Goal: Transaction & Acquisition: Book appointment/travel/reservation

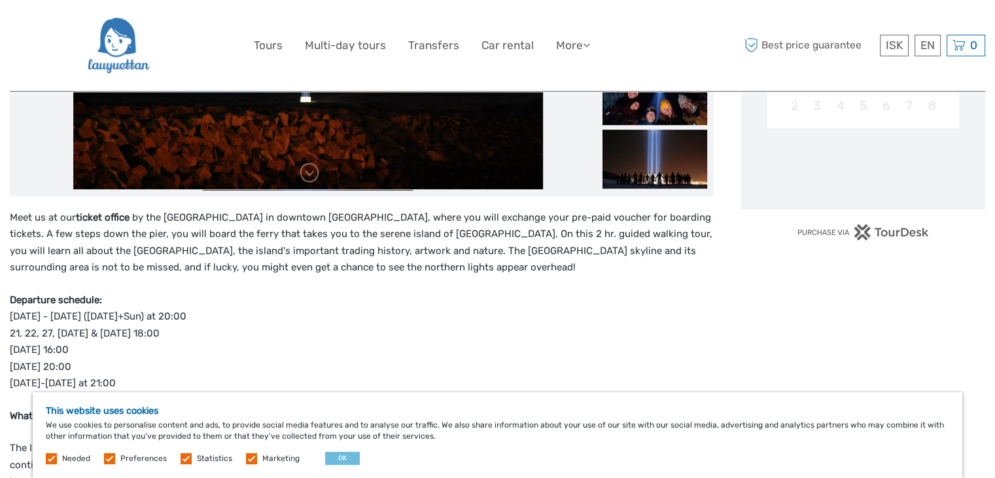
scroll to position [393, 0]
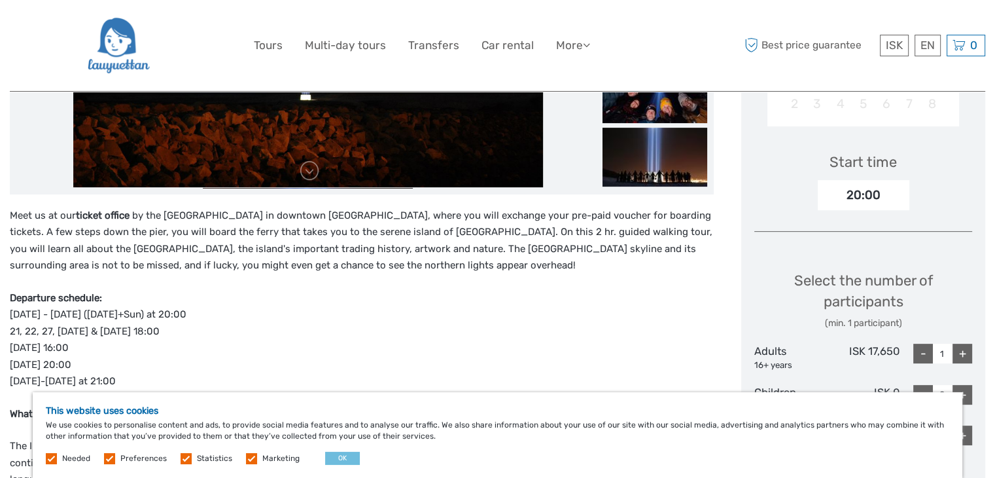
click at [230, 328] on p "Departure schedule: [DATE] - [DATE] ([DATE]+Sun) at 20:00 21, 22, 27, [DATE] & …" at bounding box center [362, 340] width 704 height 100
click at [335, 457] on button "OK" at bounding box center [342, 457] width 35 height 13
click at [335, 457] on p "The Imagine Peace Tower is more than a work of art; it's a testament to human a…" at bounding box center [362, 480] width 704 height 84
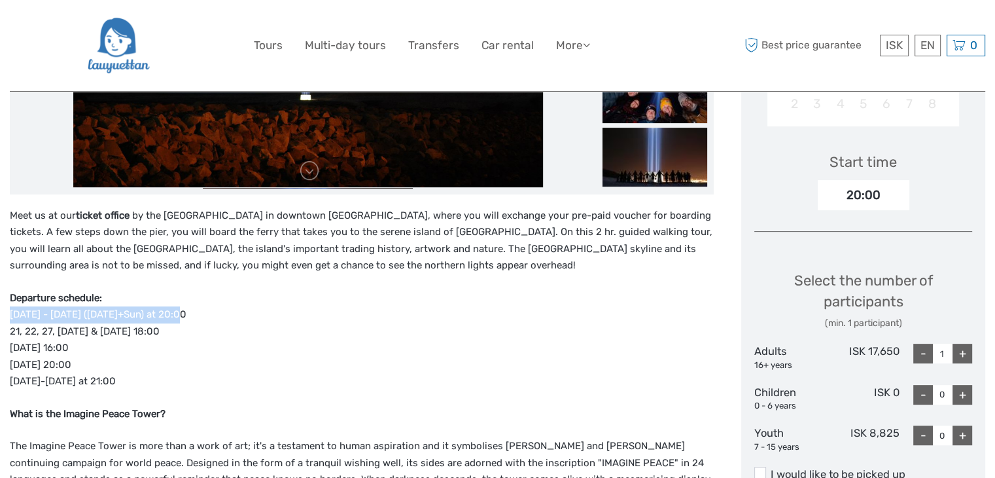
drag, startPoint x: 7, startPoint y: 316, endPoint x: 186, endPoint y: 313, distance: 179.3
click at [204, 330] on p "Departure schedule: [DATE] - [DATE] ([DATE]+Sun) at 20:00 21, 22, 27, [DATE] & …" at bounding box center [362, 340] width 704 height 100
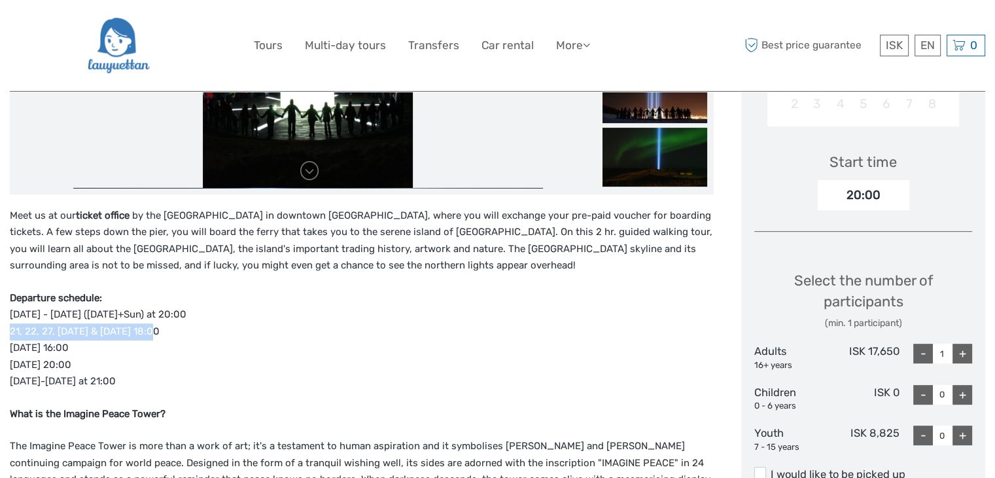
drag, startPoint x: 11, startPoint y: 326, endPoint x: 162, endPoint y: 327, distance: 150.5
click at [162, 327] on p "Departure schedule: [DATE] - [DATE] ([DATE]+Sun) at 20:00 21, 22, 27, [DATE] & …" at bounding box center [362, 340] width 704 height 100
click at [215, 336] on p "Departure schedule: [DATE] - [DATE] ([DATE]+Sun) at 20:00 21, 22, 27, [DATE] & …" at bounding box center [362, 340] width 704 height 100
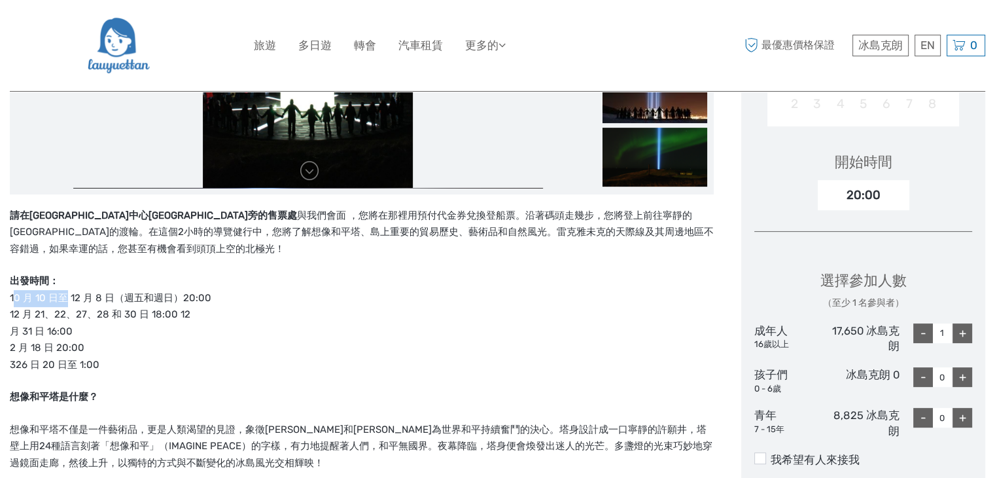
drag, startPoint x: 9, startPoint y: 297, endPoint x: 62, endPoint y: 291, distance: 53.3
click at [62, 292] on font "[DATE]至 [DATE]（週五和週日）20:00" at bounding box center [111, 298] width 202 height 12
click at [215, 302] on p "出發時間： 10 月 10 日至 12 月 8 日（週五和週日）20:00 12 月 21、22、27、28 和 30 日 18:00 12 月 31 日 1…" at bounding box center [362, 323] width 704 height 100
click at [294, 348] on p "出發時間： 10 月 10 日至 12 月 8 日（週五和週日）20:00 12 月 21、22、27、28 和 30 日 18:00 12 月 31 日 1…" at bounding box center [362, 323] width 704 height 100
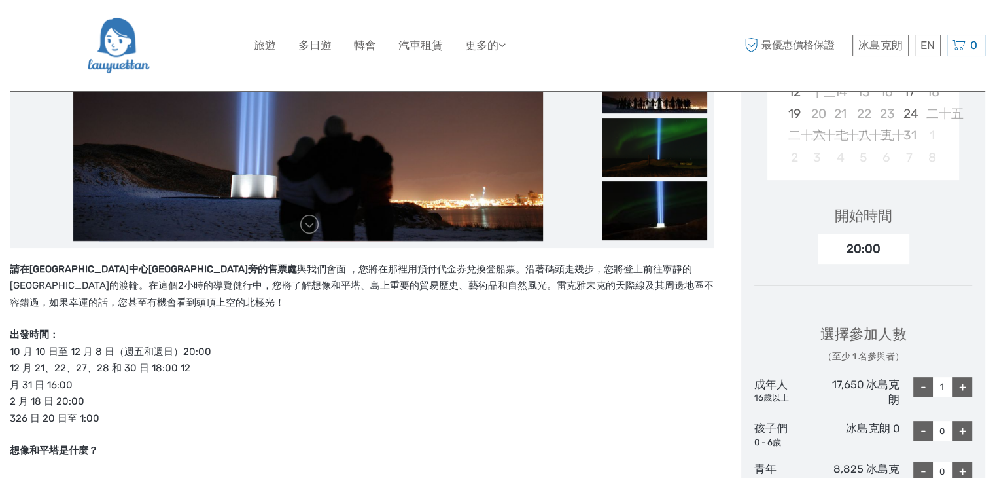
scroll to position [196, 0]
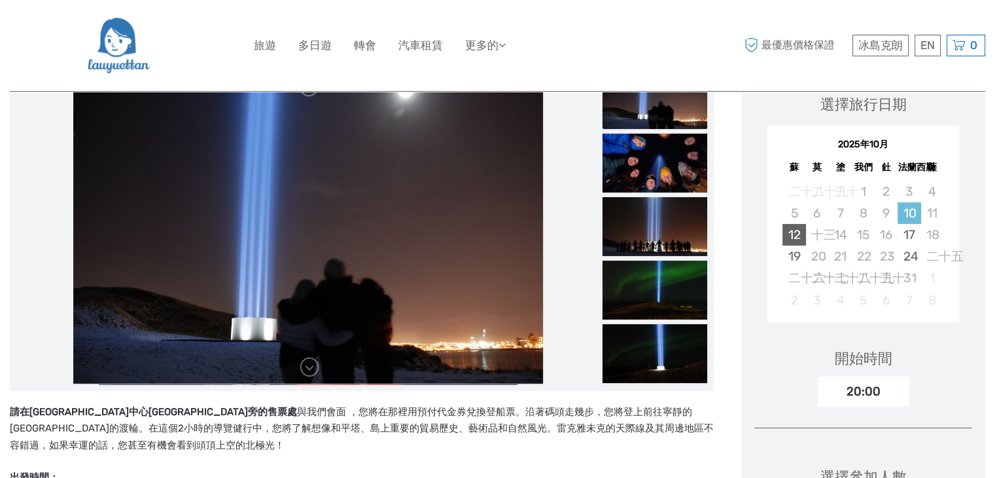
click at [789, 231] on font "12" at bounding box center [794, 234] width 12 height 15
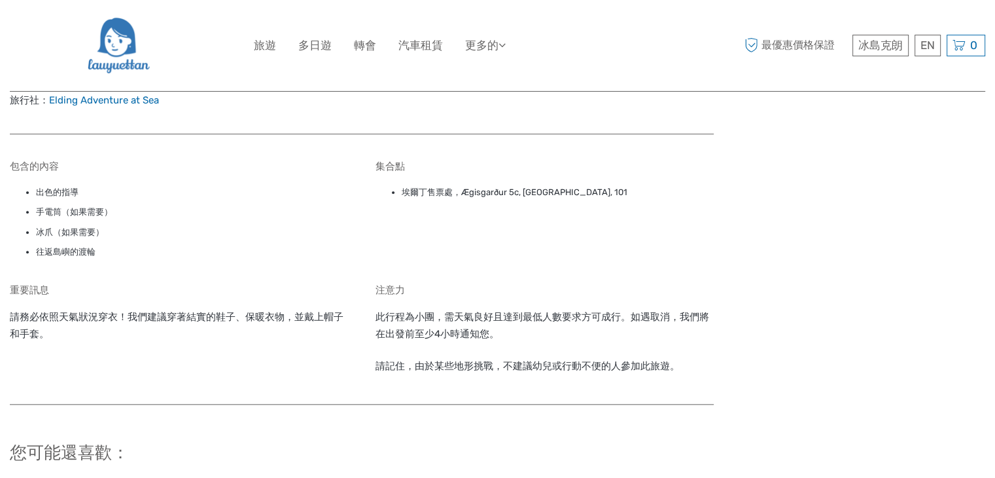
scroll to position [1374, 0]
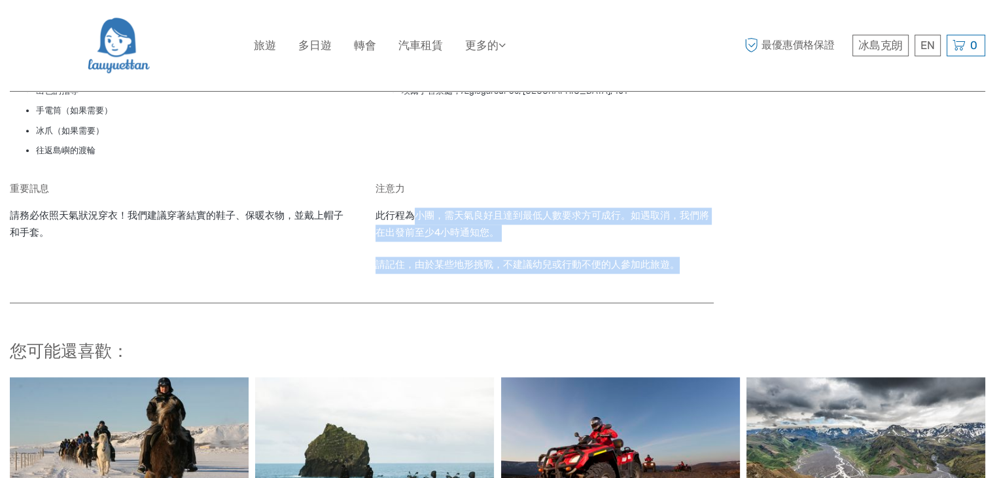
drag, startPoint x: 466, startPoint y: 196, endPoint x: 733, endPoint y: 246, distance: 271.6
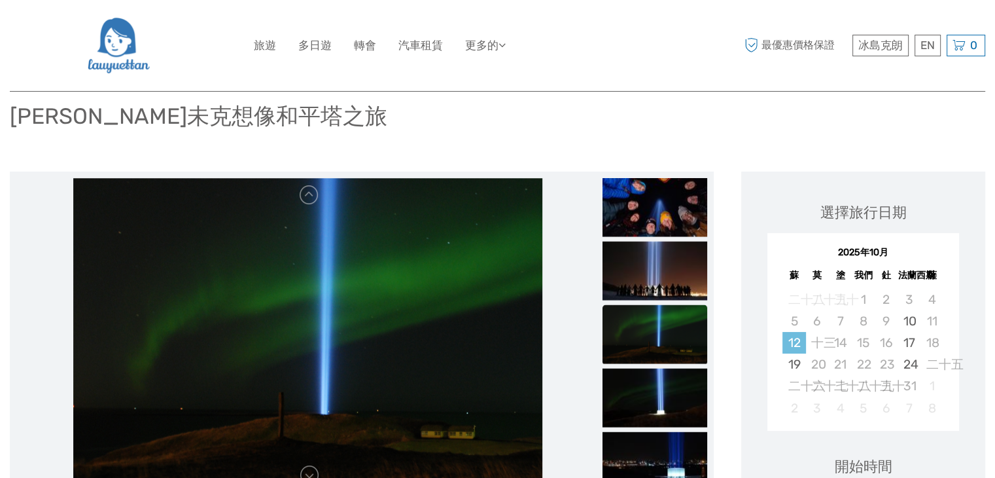
scroll to position [0, 0]
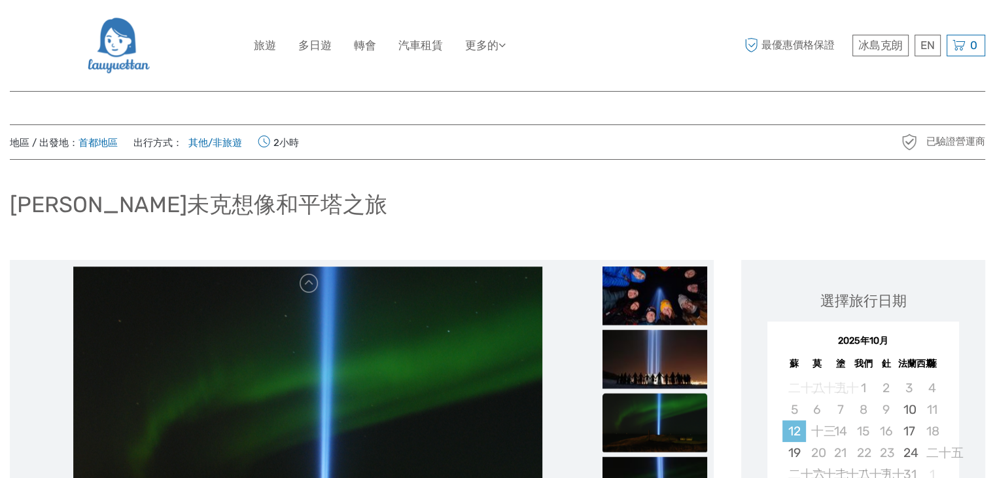
click at [270, 142] on icon at bounding box center [264, 142] width 12 height 18
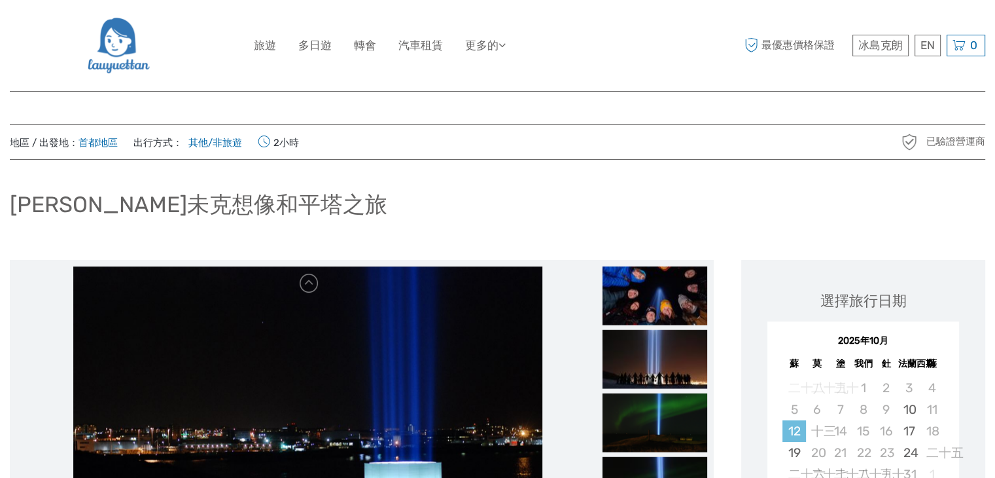
click at [672, 215] on div "[PERSON_NAME]未克想像和平塔之旅" at bounding box center [498, 210] width 976 height 48
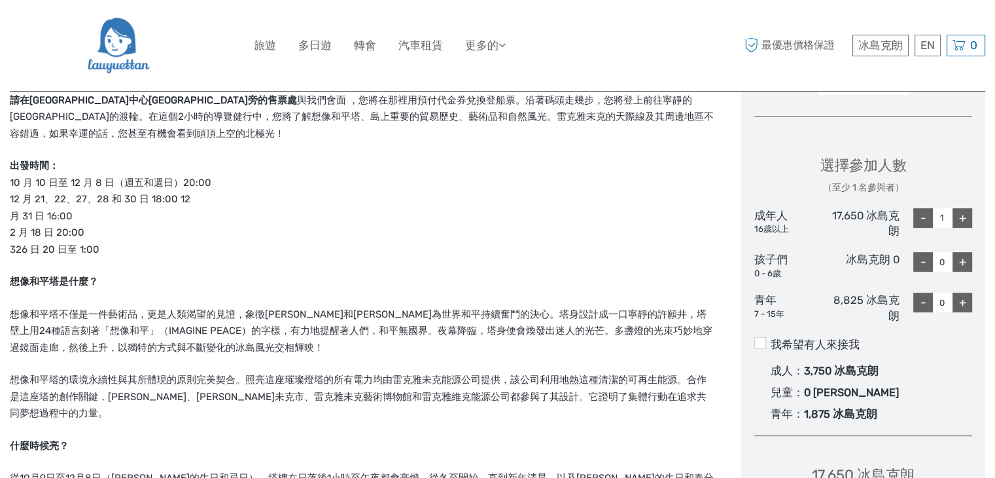
scroll to position [523, 0]
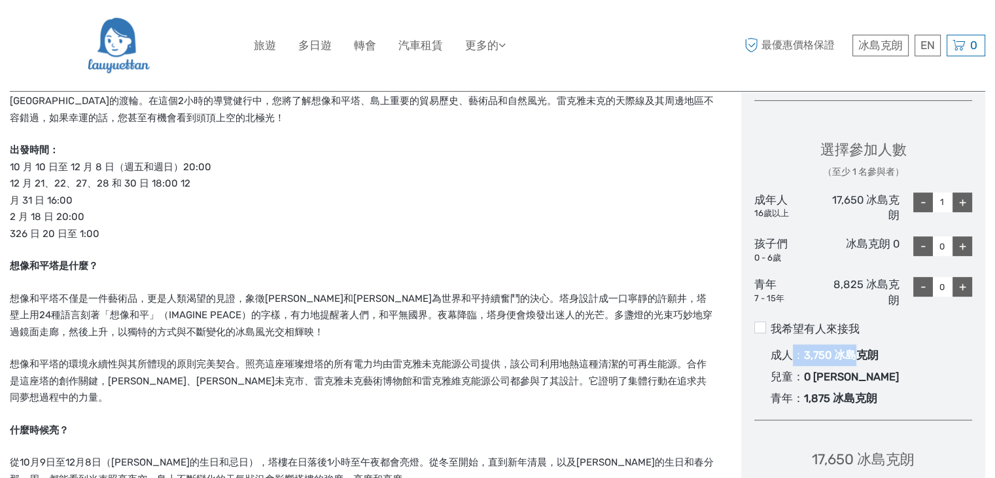
drag, startPoint x: 792, startPoint y: 351, endPoint x: 853, endPoint y: 351, distance: 60.9
click at [853, 351] on div "成人 ： 3,750 冰島克朗" at bounding box center [872, 355] width 202 height 22
click at [929, 354] on div "成人 ： 3,750 冰島克朗" at bounding box center [872, 355] width 202 height 22
click at [771, 324] on input "我希望有人來接我" at bounding box center [771, 324] width 0 height 0
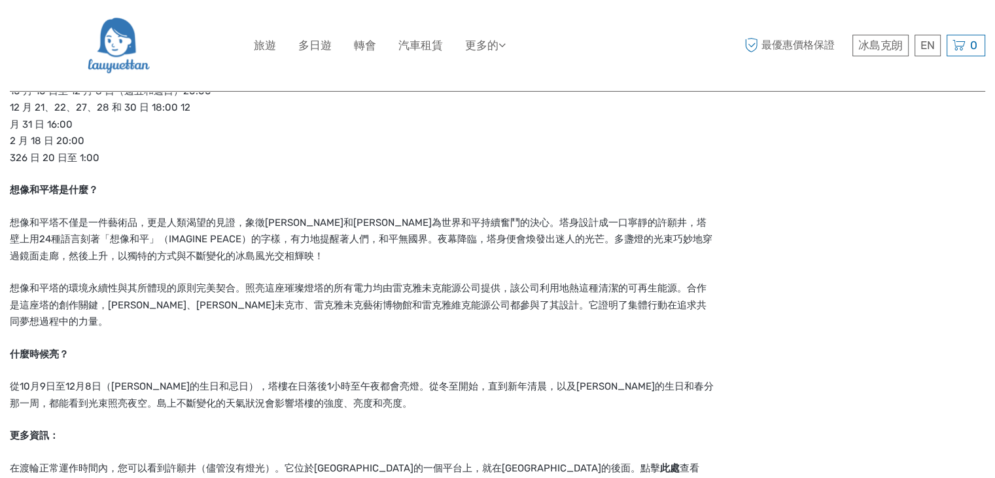
scroll to position [720, 0]
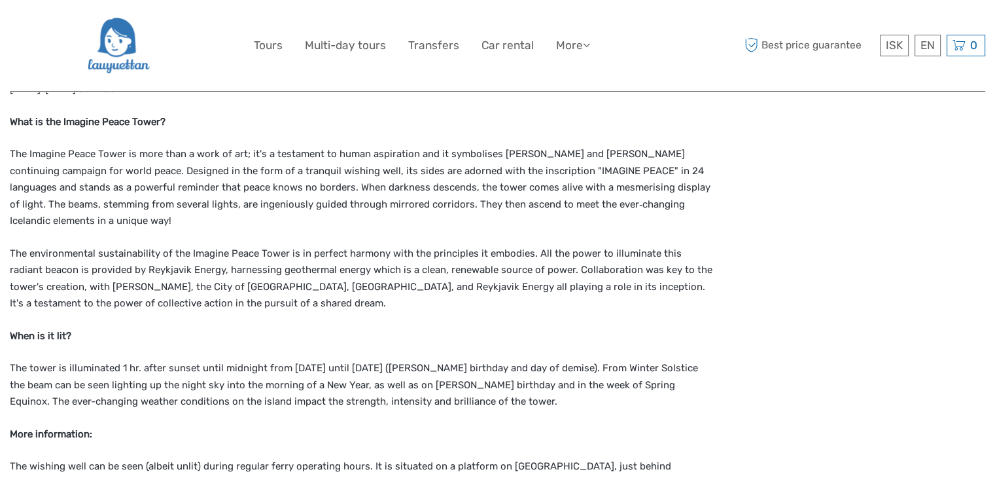
click at [602, 95] on p "Departure schedule: [DATE] - [DATE] ([DATE]+Sun) at 20:00 21, 22, 27, [DATE] & …" at bounding box center [362, 48] width 704 height 100
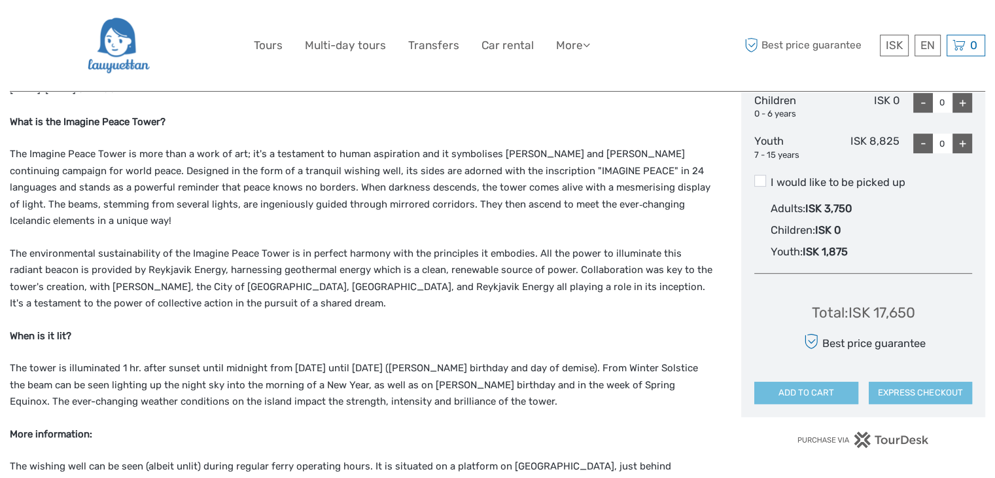
scroll to position [667, 0]
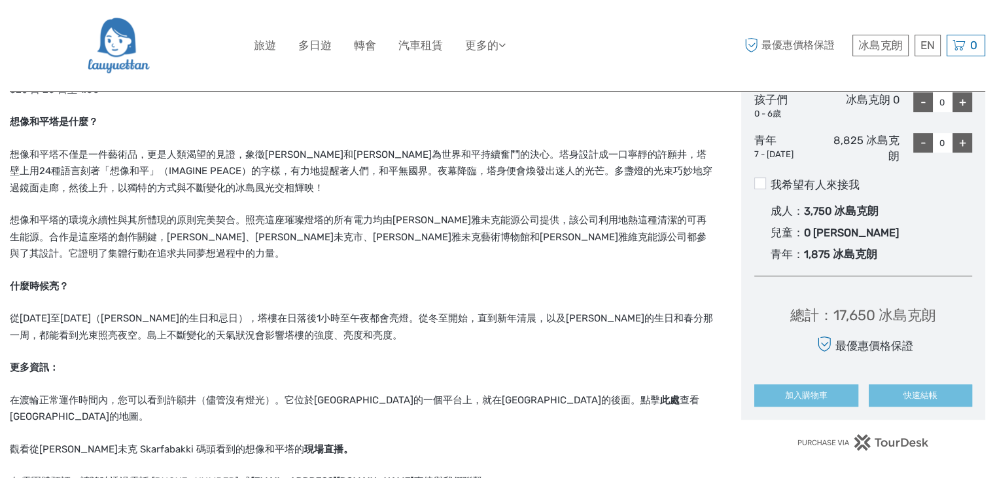
click at [630, 63] on div "冰島克朗 冰島克朗 歐元 $ 英鎊 EN 英語 西班牙語 [PERSON_NAME] 旅遊 多日遊 轉會 汽車租賃 更多的 餐飲 旅遊文章 返回返回 餐飲 旅…" at bounding box center [498, 45] width 488 height 71
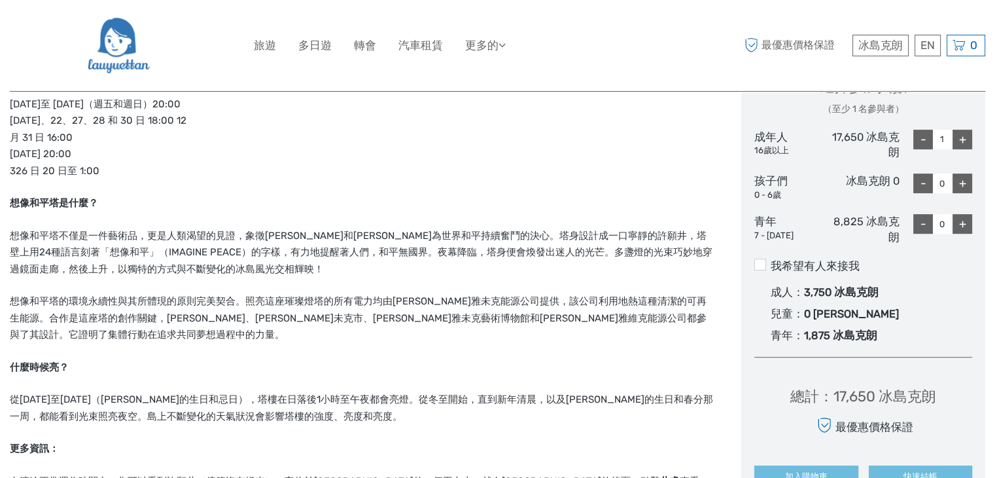
scroll to position [602, 0]
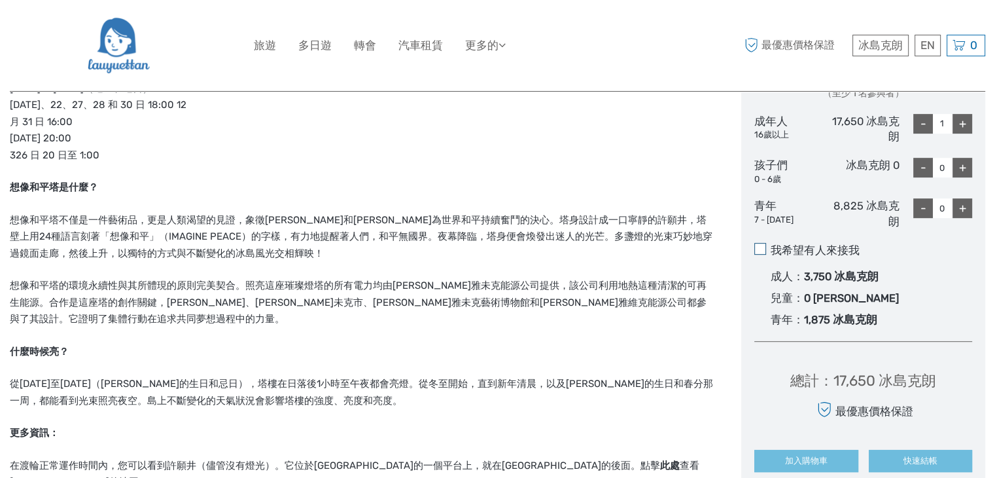
click at [758, 244] on span at bounding box center [760, 249] width 12 height 12
click at [771, 245] on input "我希望有人來接我" at bounding box center [771, 245] width 0 height 0
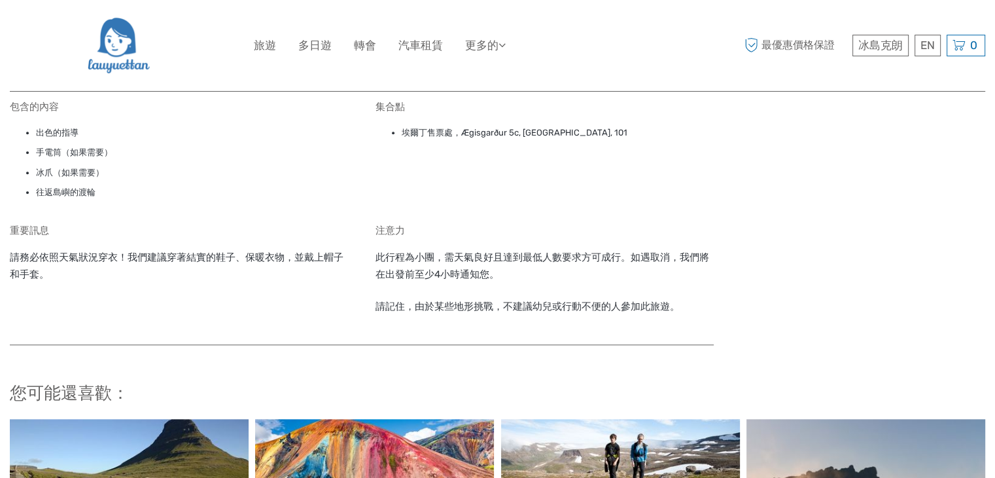
scroll to position [1256, 0]
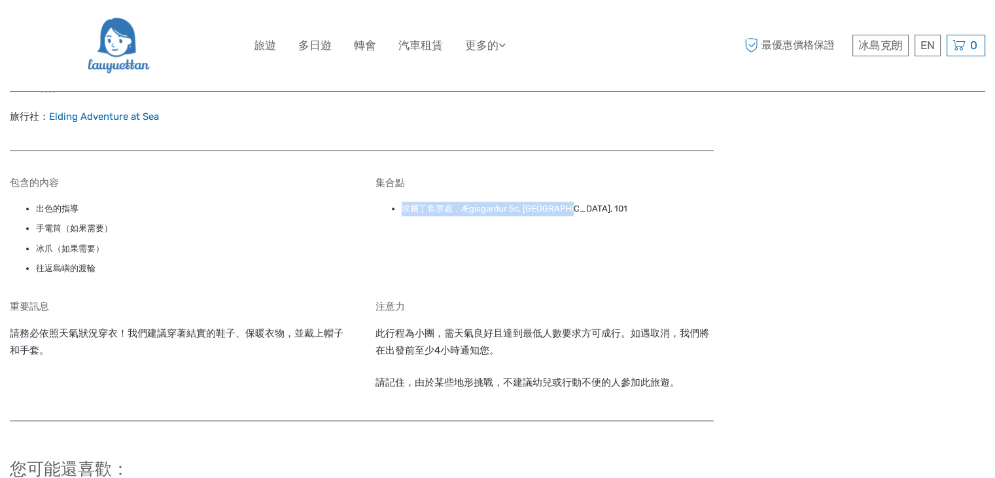
drag, startPoint x: 404, startPoint y: 191, endPoint x: 563, endPoint y: 198, distance: 158.5
click at [563, 198] on div "集合點 埃爾丁售票處，Ægisgarður 5c, [GEOGRAPHIC_DATA], 101" at bounding box center [545, 229] width 338 height 104
copy font "埃爾丁售票處，Ægisgarður 5c, [GEOGRAPHIC_DATA],"
click at [571, 239] on div "集合點 埃爾丁售票處，Ægisgarður 5c, [GEOGRAPHIC_DATA], 101" at bounding box center [545, 229] width 338 height 104
